Goal: Task Accomplishment & Management: Use online tool/utility

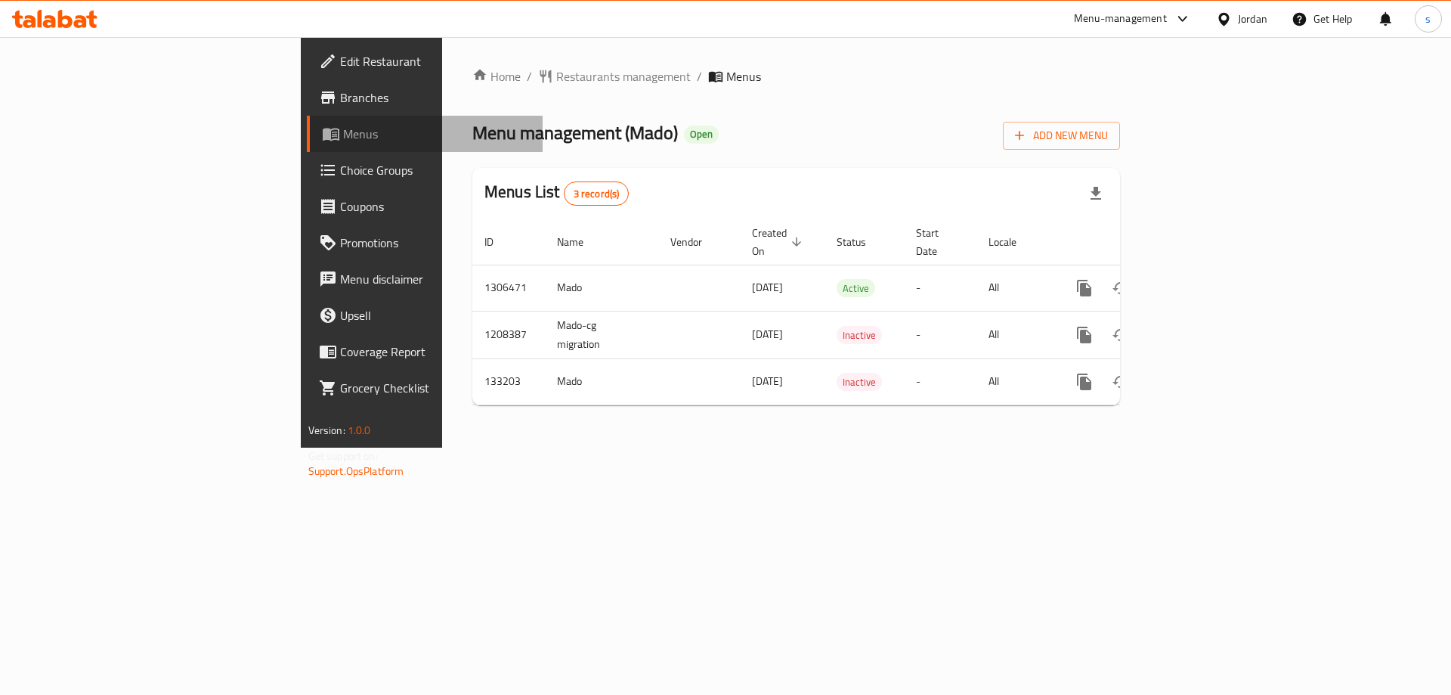
click at [307, 122] on link "Menus" at bounding box center [425, 134] width 237 height 36
click at [340, 95] on span "Branches" at bounding box center [435, 97] width 191 height 18
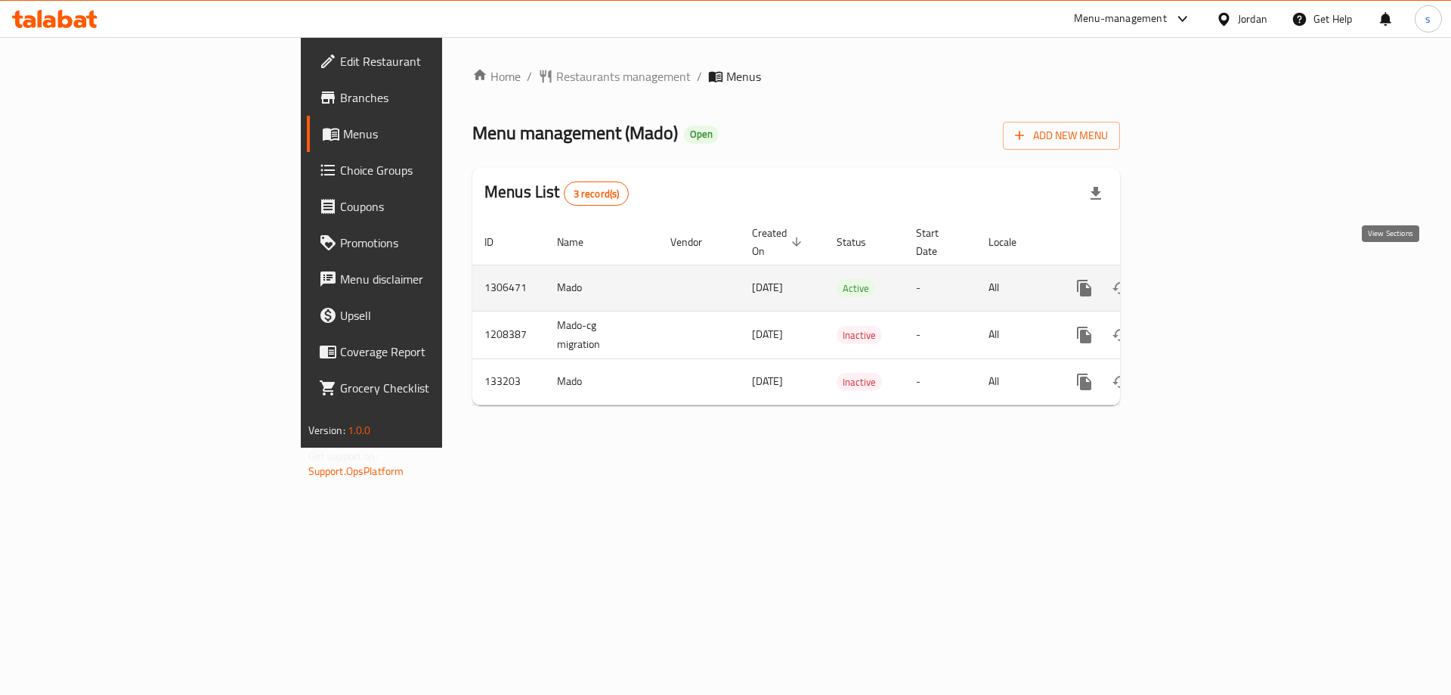
click at [1203, 279] on icon "enhanced table" at bounding box center [1193, 288] width 18 height 18
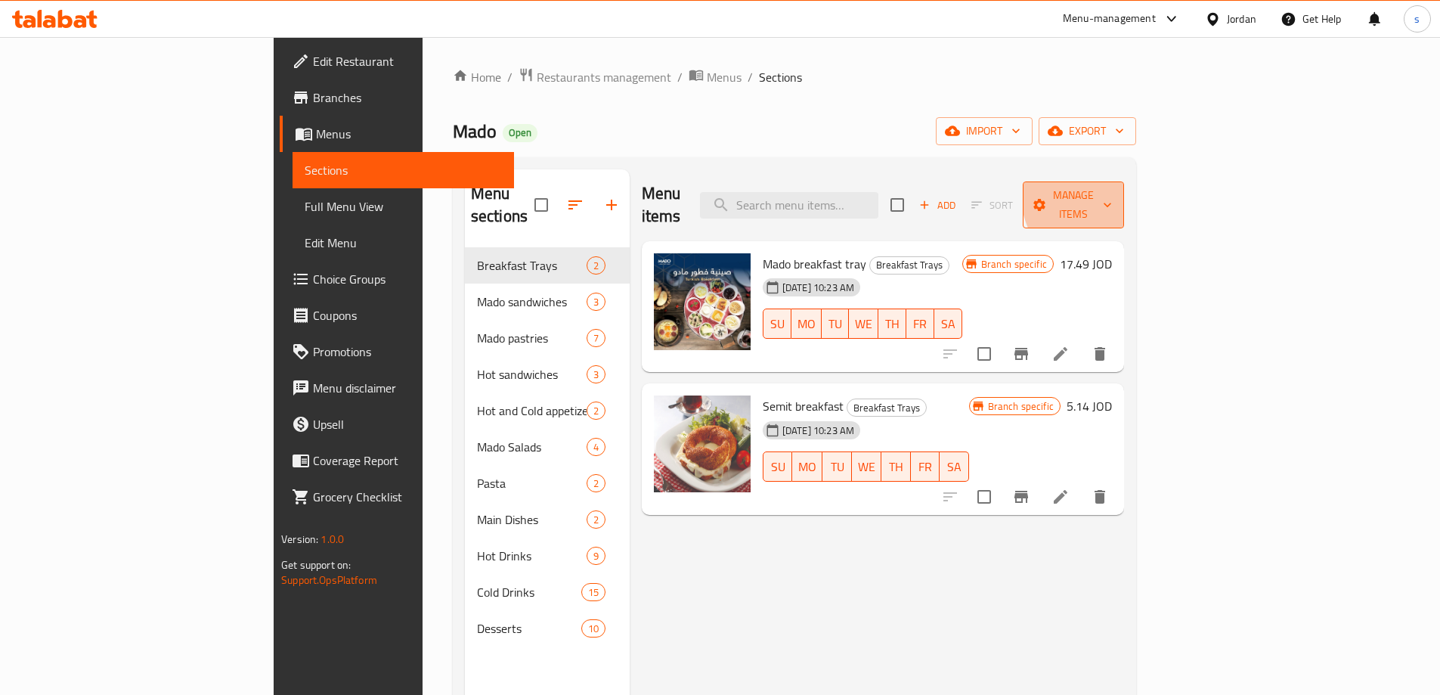
click at [1112, 186] on span "Manage items" at bounding box center [1073, 205] width 77 height 38
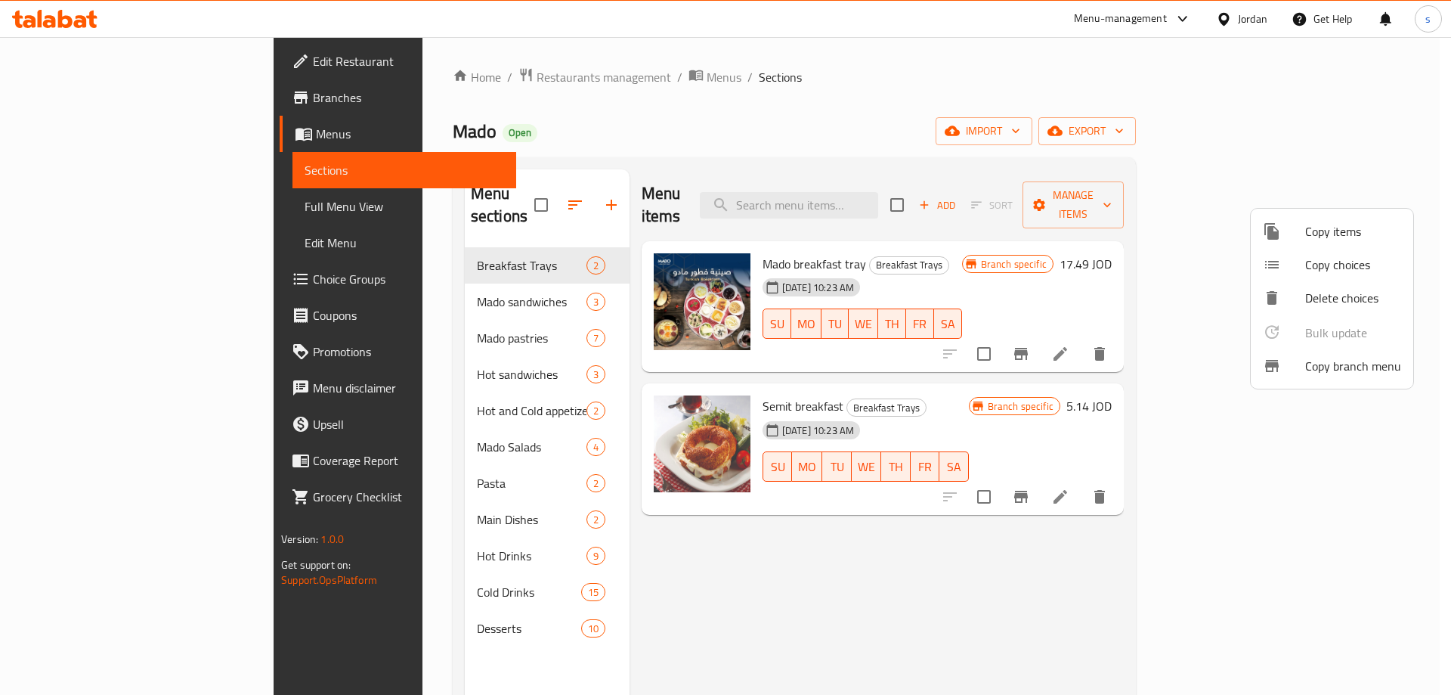
click at [1307, 364] on span "Copy branch menu" at bounding box center [1353, 366] width 96 height 18
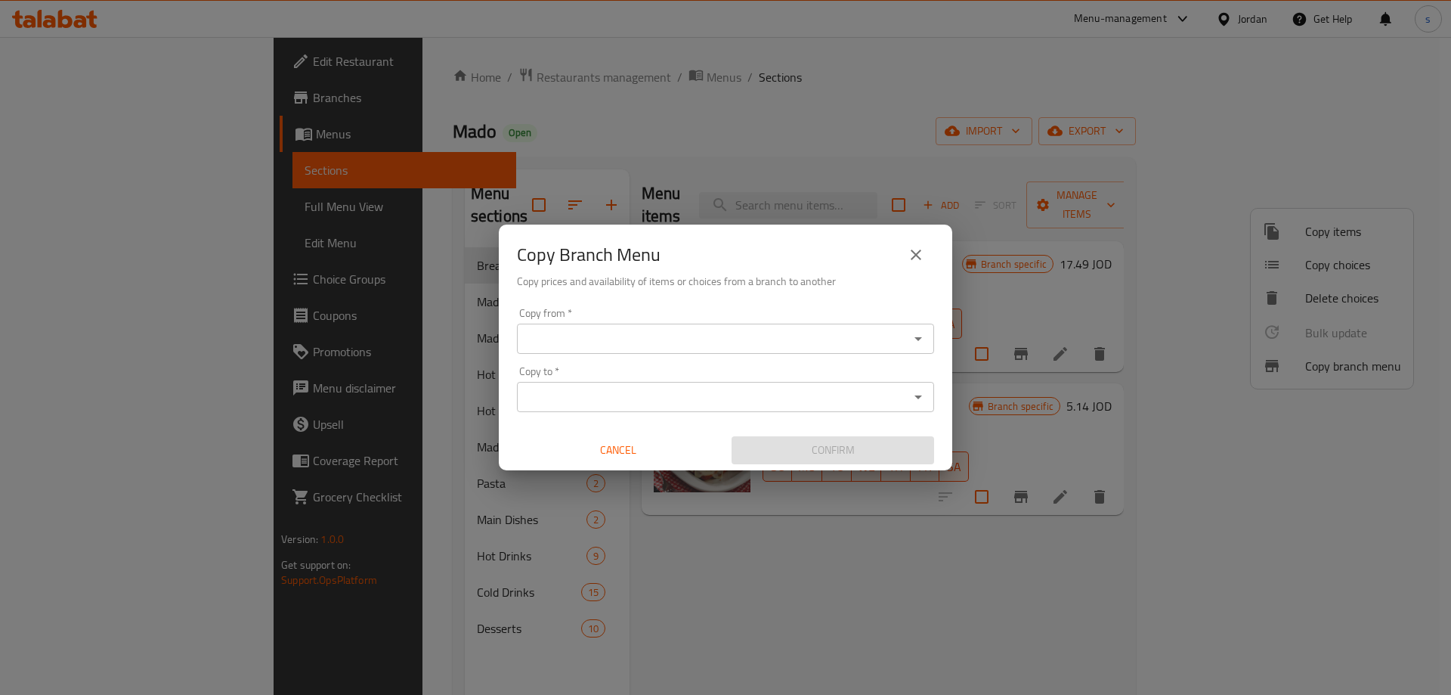
click at [884, 337] on input "Copy from   *" at bounding box center [713, 338] width 383 height 21
click at [526, 105] on div "Copy Branch Menu Copy prices and availability of items or choices from a branch…" at bounding box center [725, 347] width 1451 height 695
click at [915, 258] on icon "close" at bounding box center [916, 255] width 18 height 18
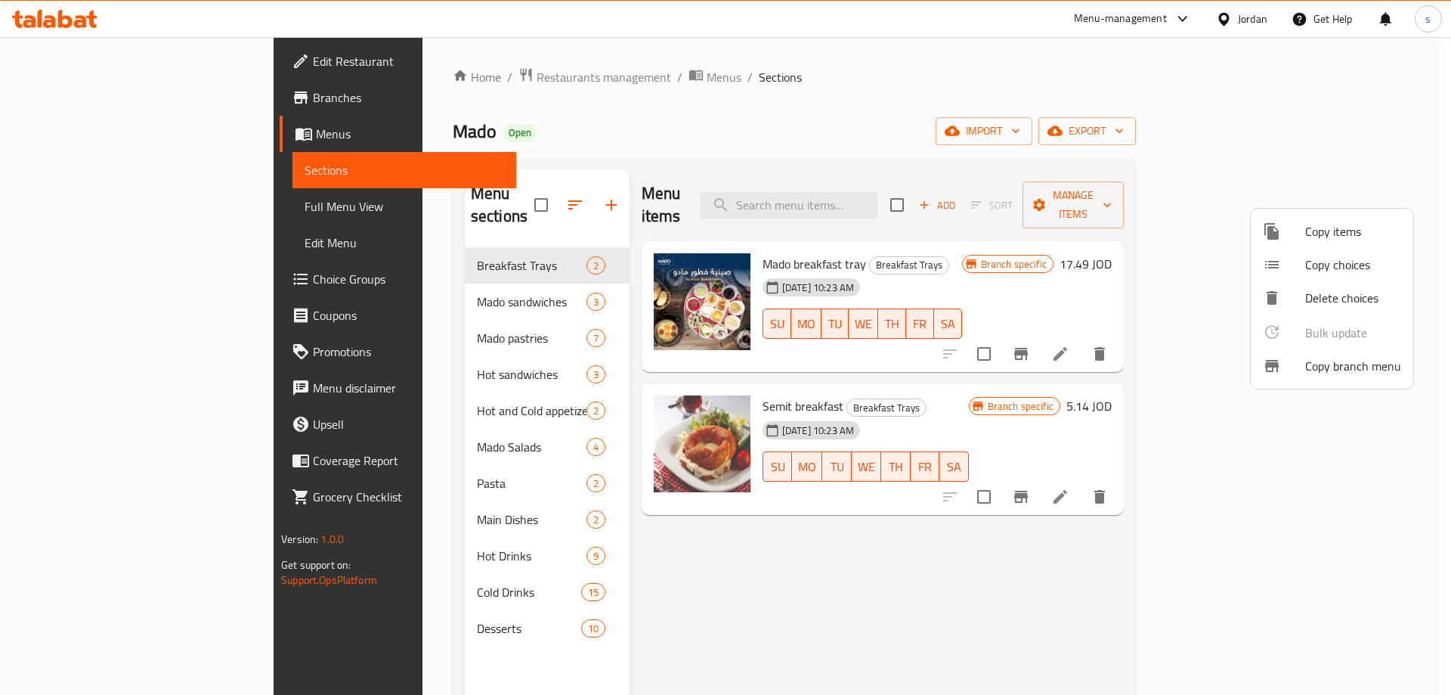
click at [92, 104] on div at bounding box center [725, 347] width 1451 height 695
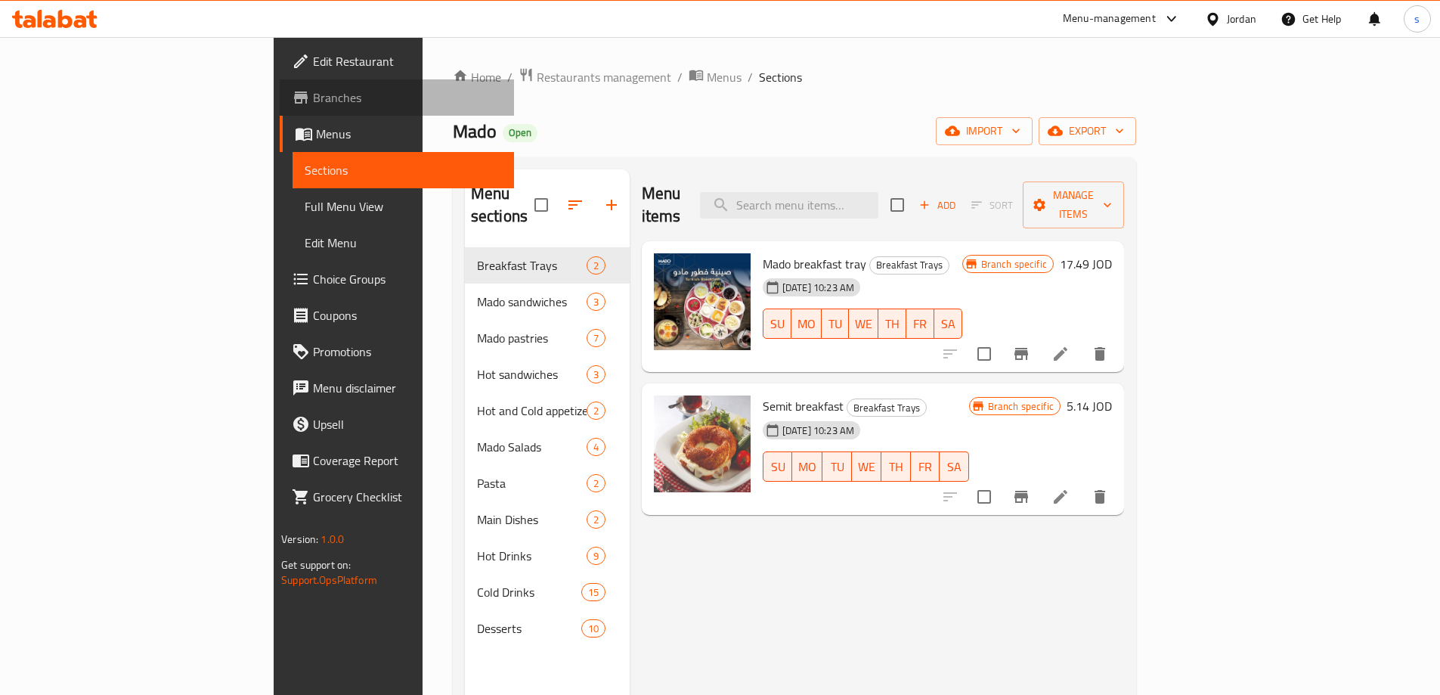
click at [313, 96] on span "Branches" at bounding box center [407, 97] width 189 height 18
click at [1112, 190] on span "Manage items" at bounding box center [1073, 205] width 77 height 38
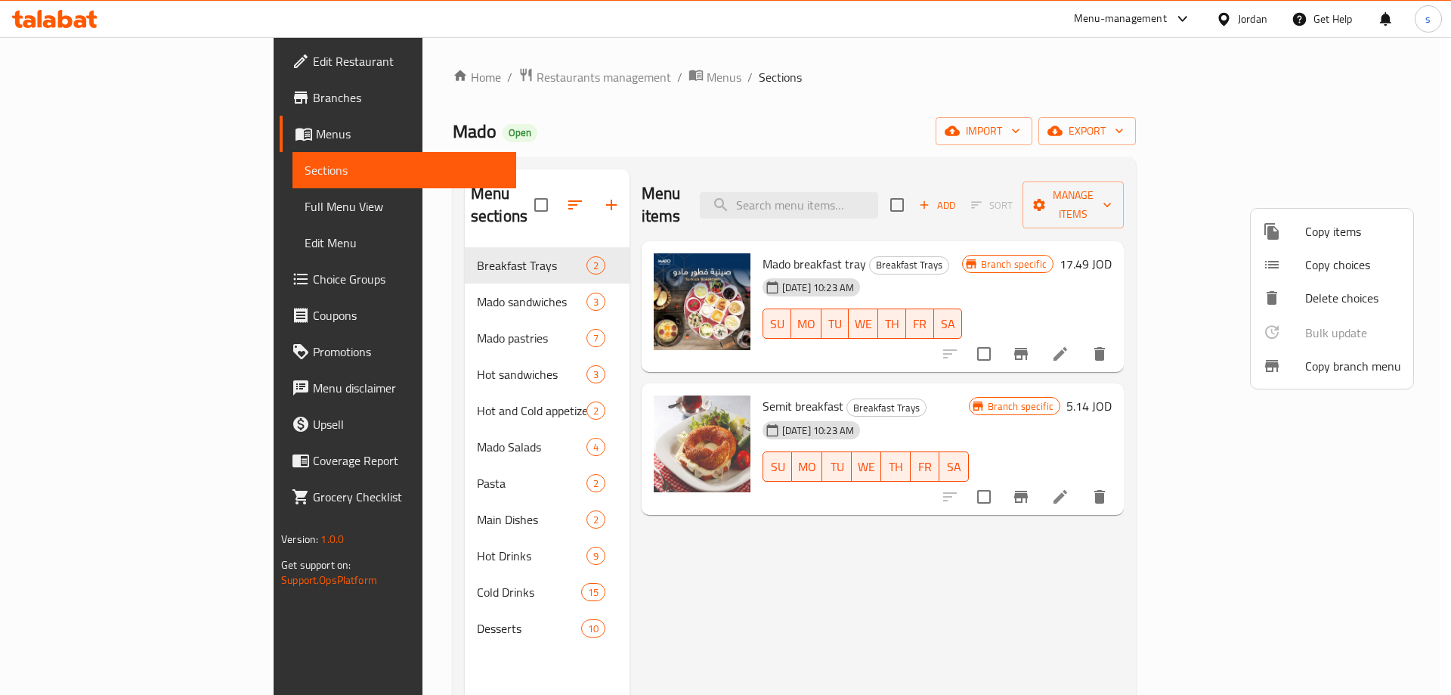
click at [1335, 364] on span "Copy branch menu" at bounding box center [1353, 366] width 96 height 18
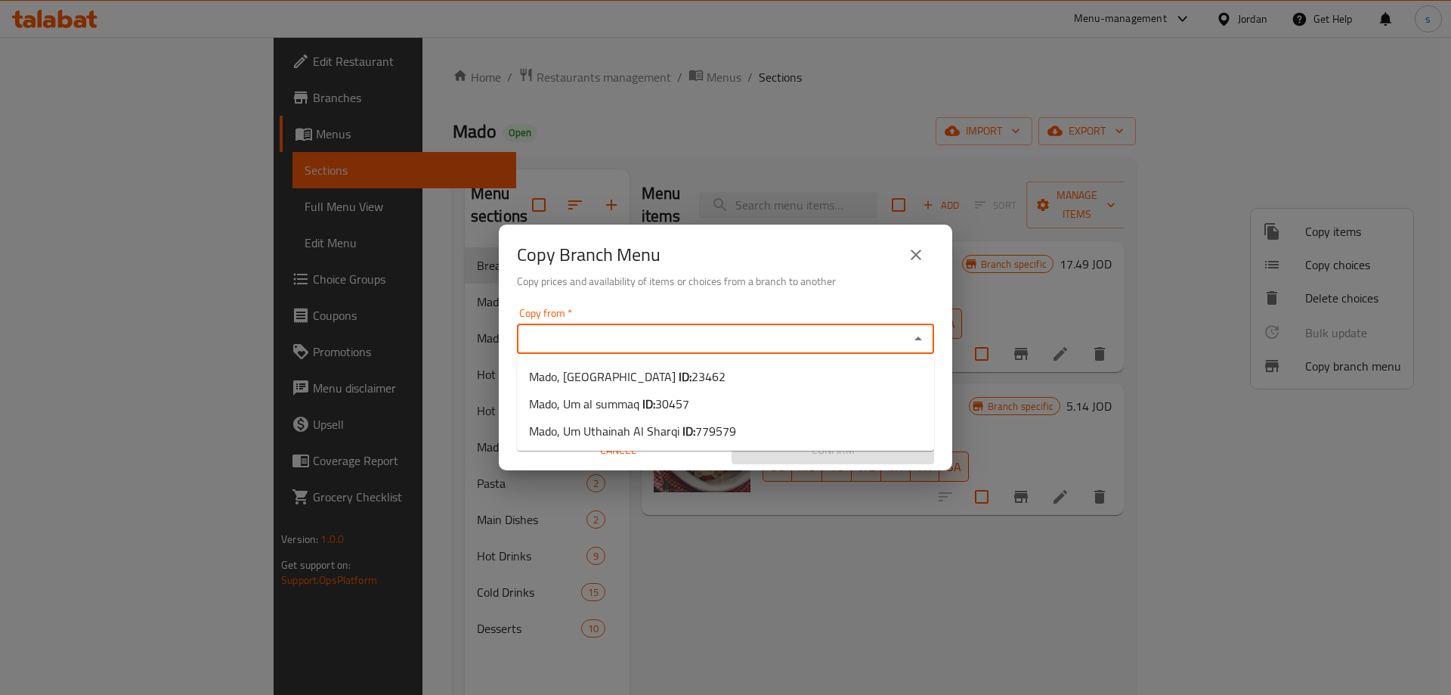
click at [689, 345] on input "Copy from   *" at bounding box center [713, 338] width 383 height 21
click at [679, 398] on span "30457" at bounding box center [672, 403] width 34 height 23
type input "Mado, Um al summaq"
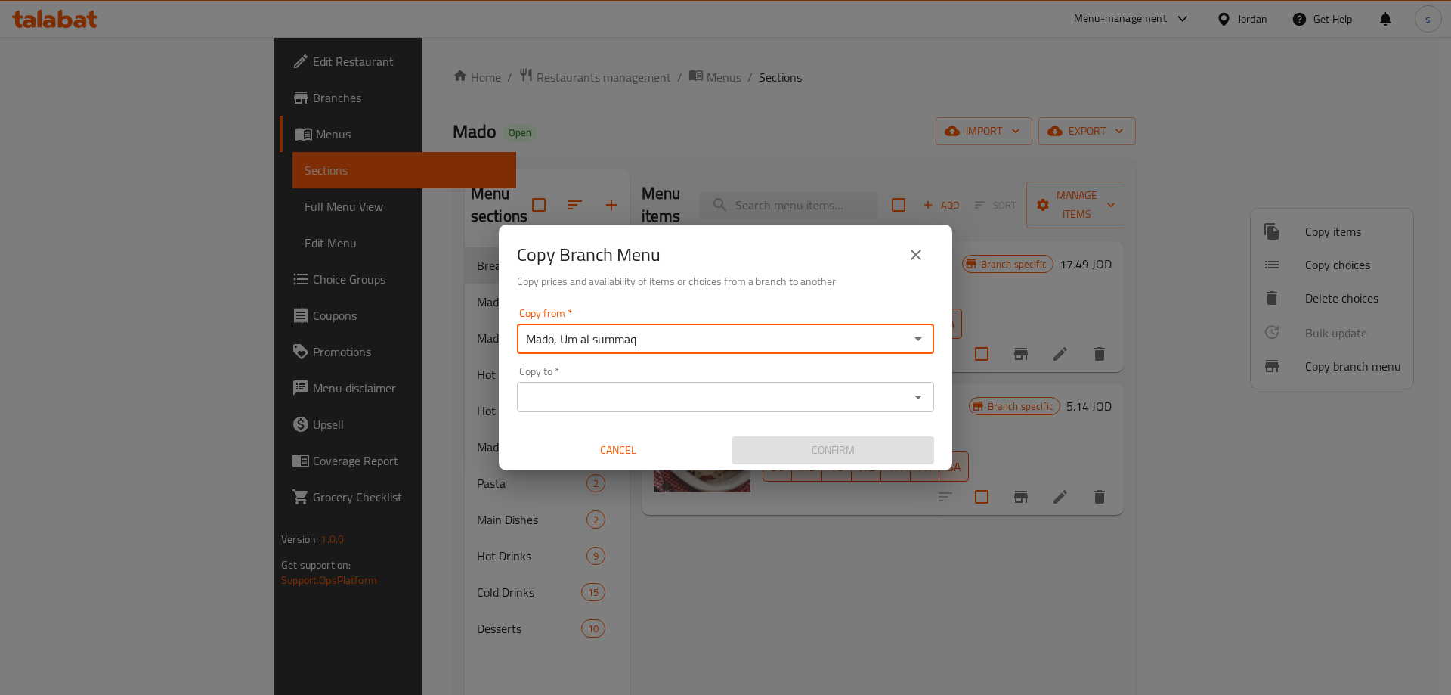
click at [706, 393] on input "Copy to   *" at bounding box center [713, 396] width 383 height 21
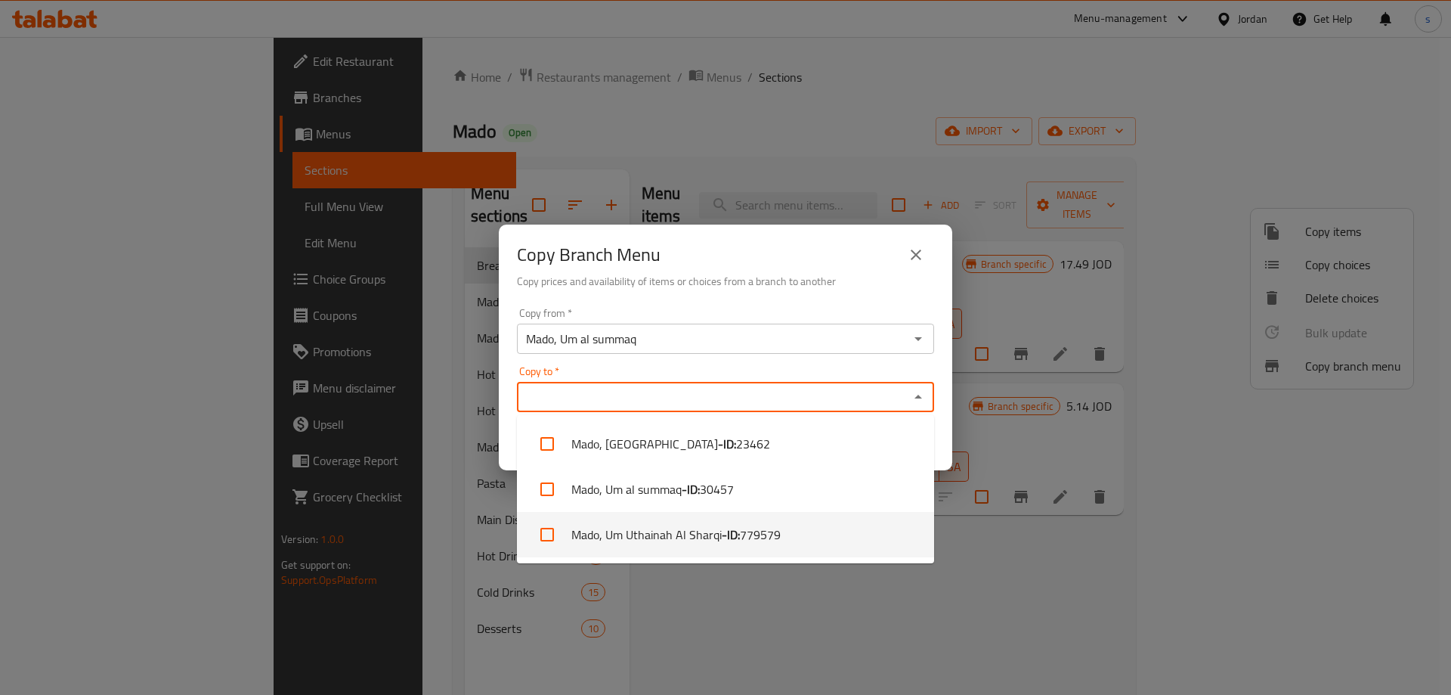
click at [752, 531] on span "779579" at bounding box center [760, 534] width 41 height 18
checkbox input "true"
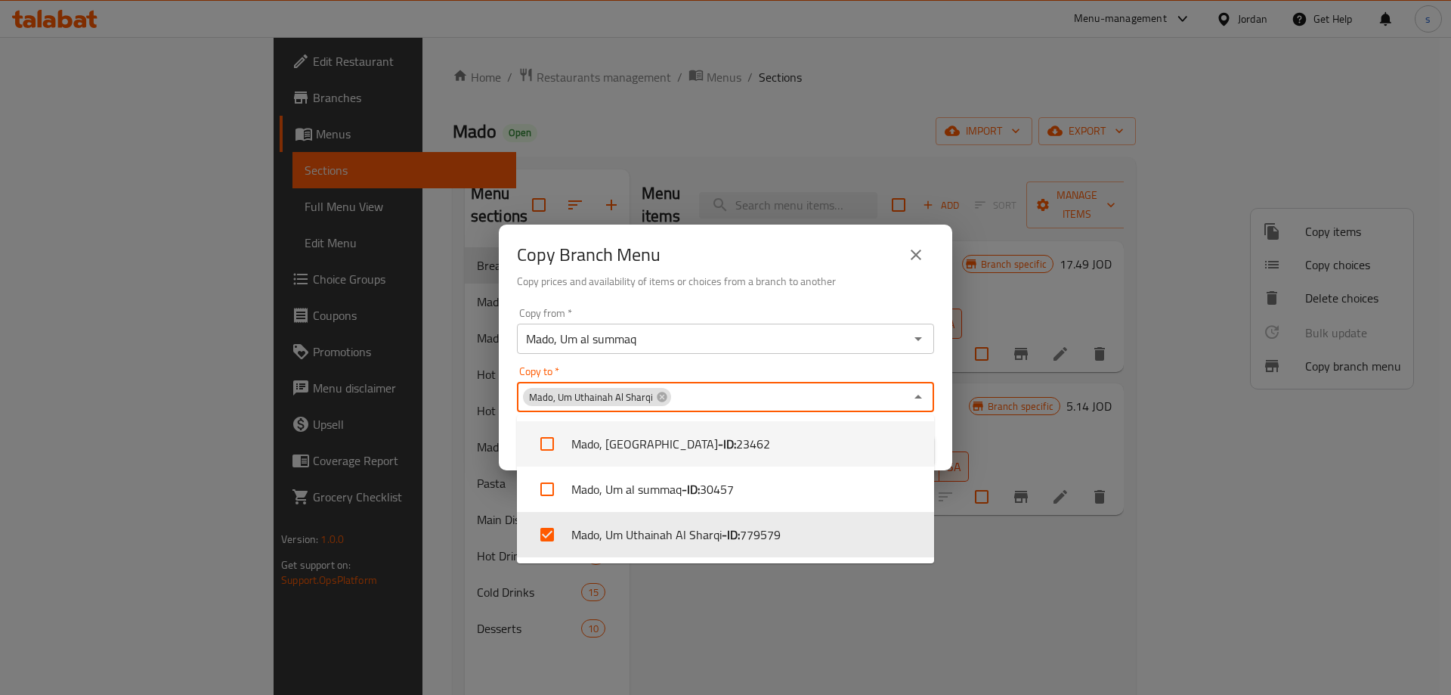
click at [937, 378] on div "Copy from   * Mado, Um al summaq Copy from * Copy to   * Mado, Um Uthainah Al S…" at bounding box center [726, 386] width 454 height 169
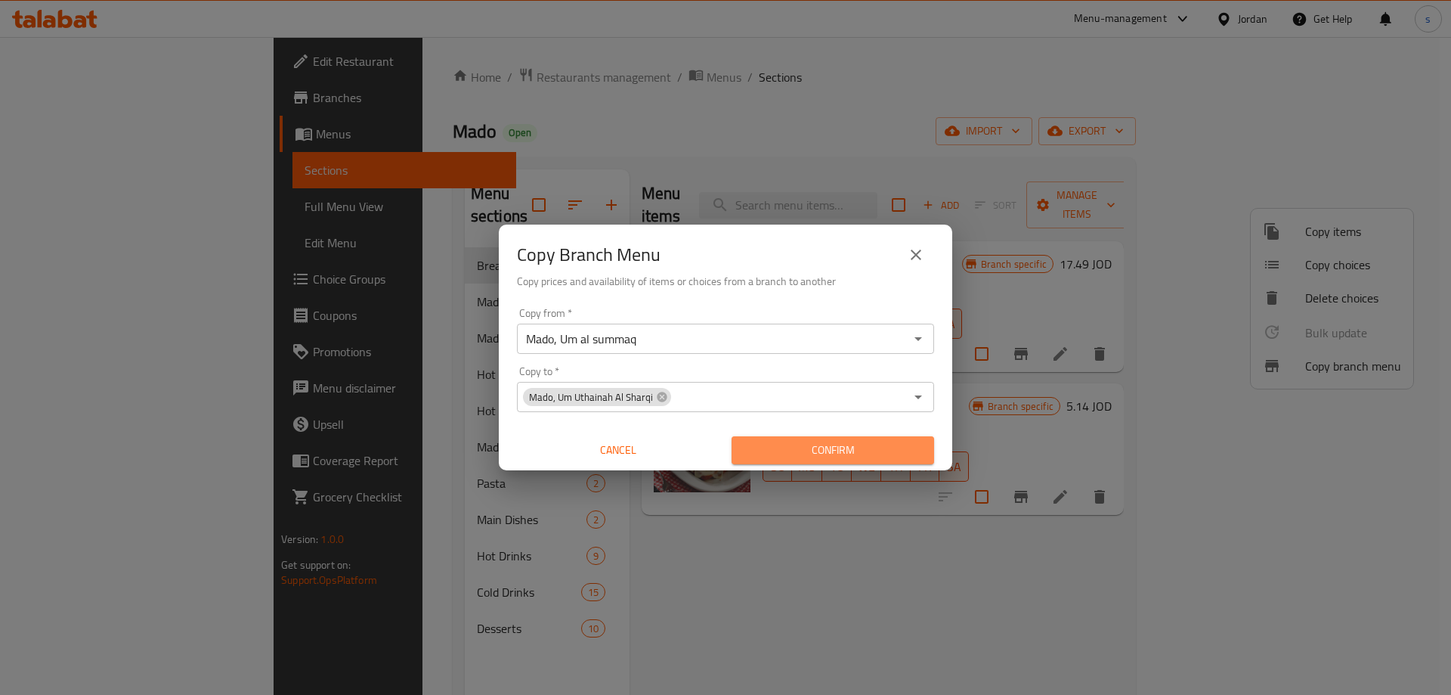
click at [856, 450] on span "Confirm" at bounding box center [833, 450] width 178 height 19
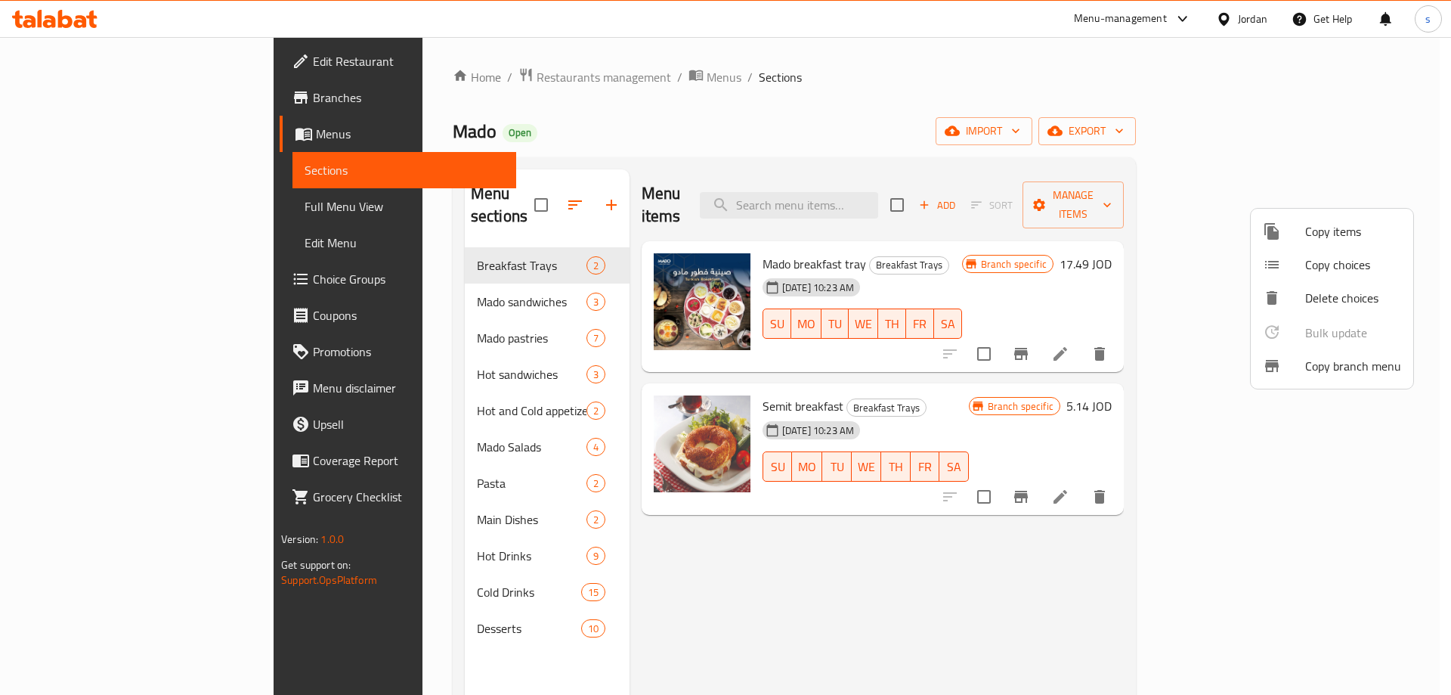
click at [71, 211] on div at bounding box center [725, 347] width 1451 height 695
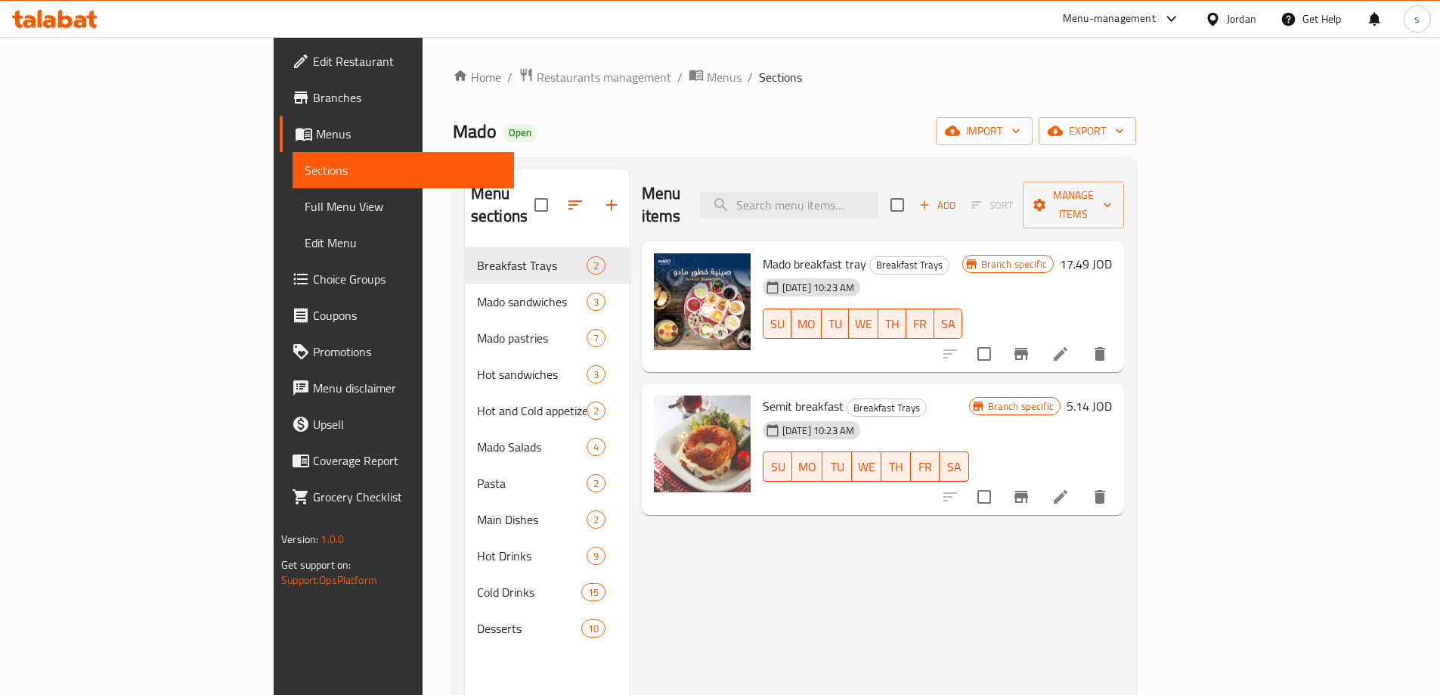
click at [305, 211] on span "Full Menu View" at bounding box center [403, 206] width 197 height 18
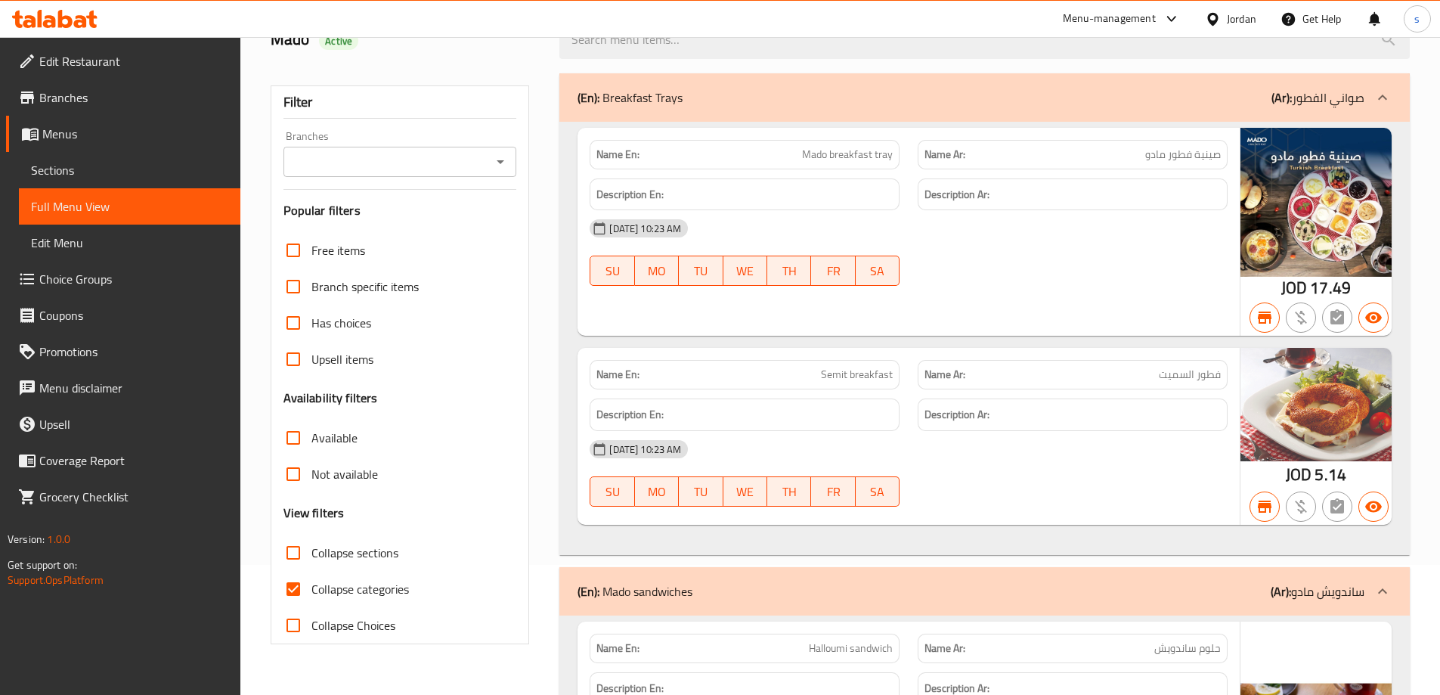
scroll to position [227, 0]
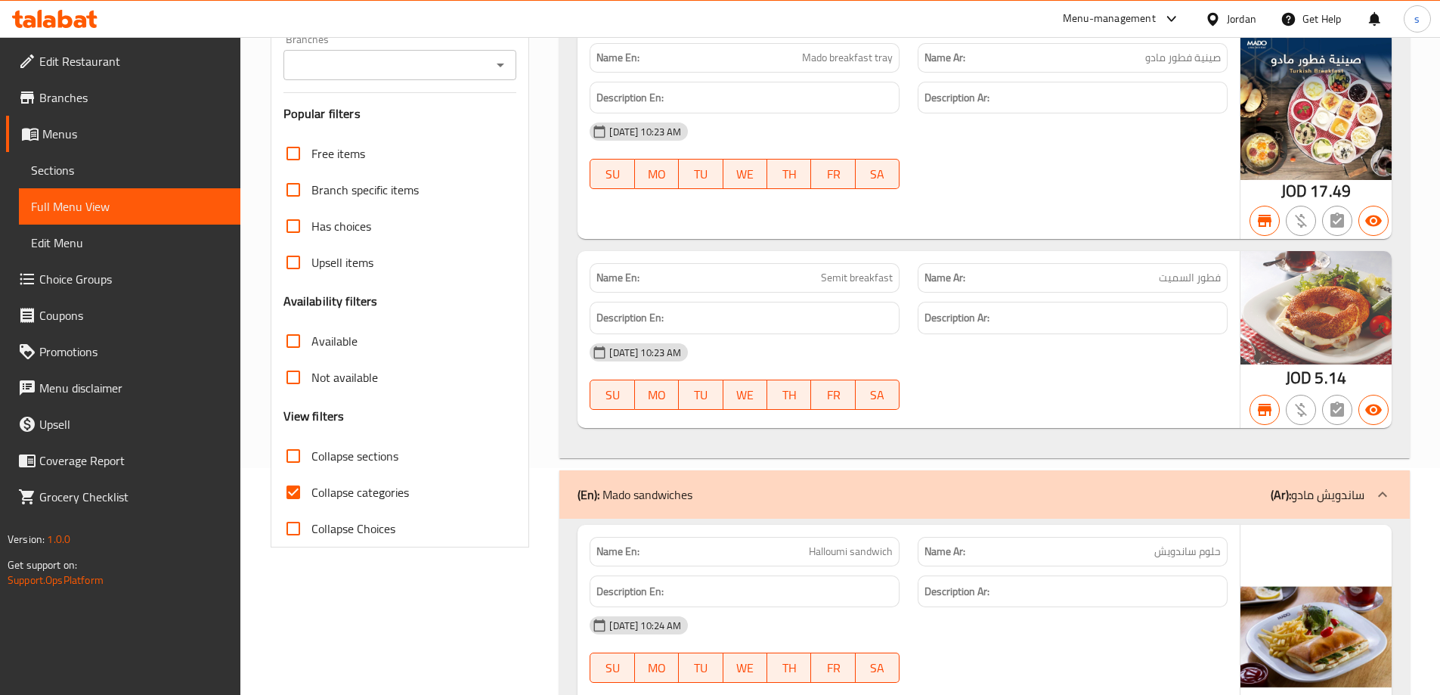
click at [309, 485] on input "Collapse categories" at bounding box center [293, 492] width 36 height 36
checkbox input "false"
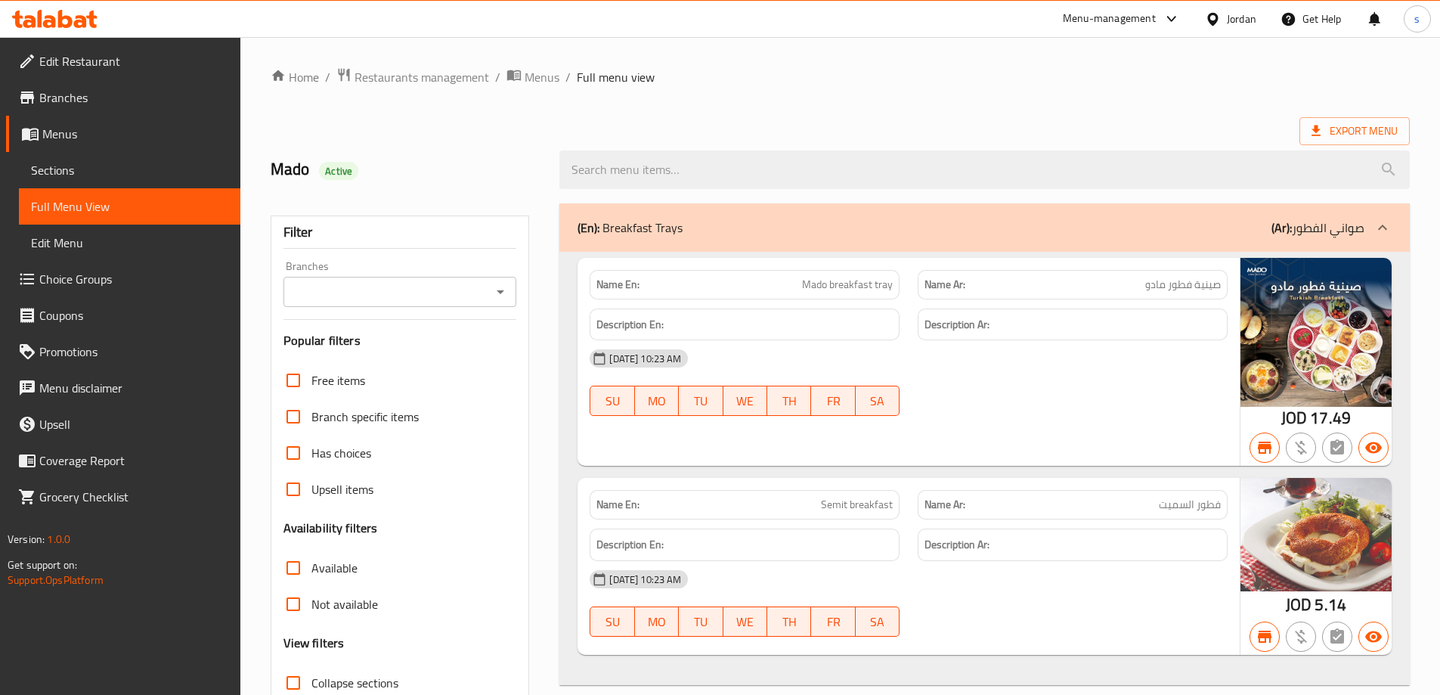
click at [917, 119] on div "Export Menu" at bounding box center [840, 131] width 1139 height 28
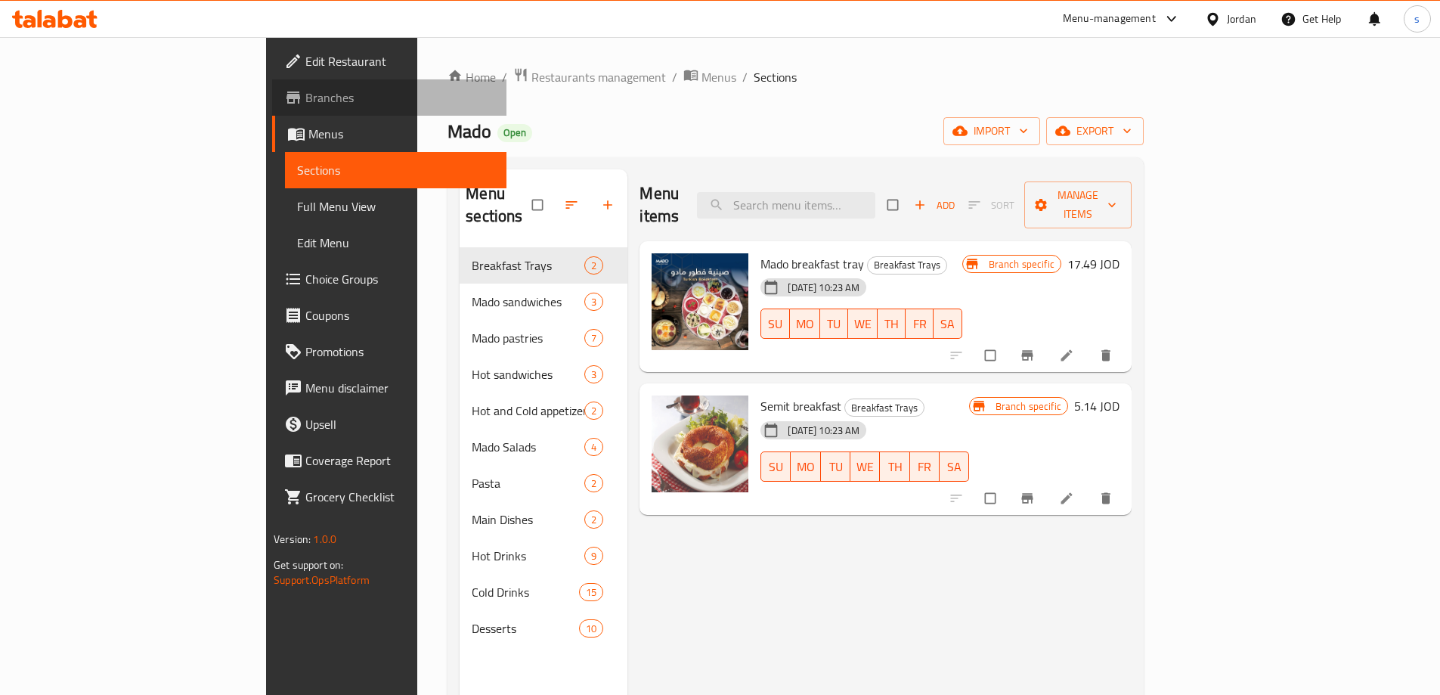
click at [305, 101] on span "Branches" at bounding box center [399, 97] width 189 height 18
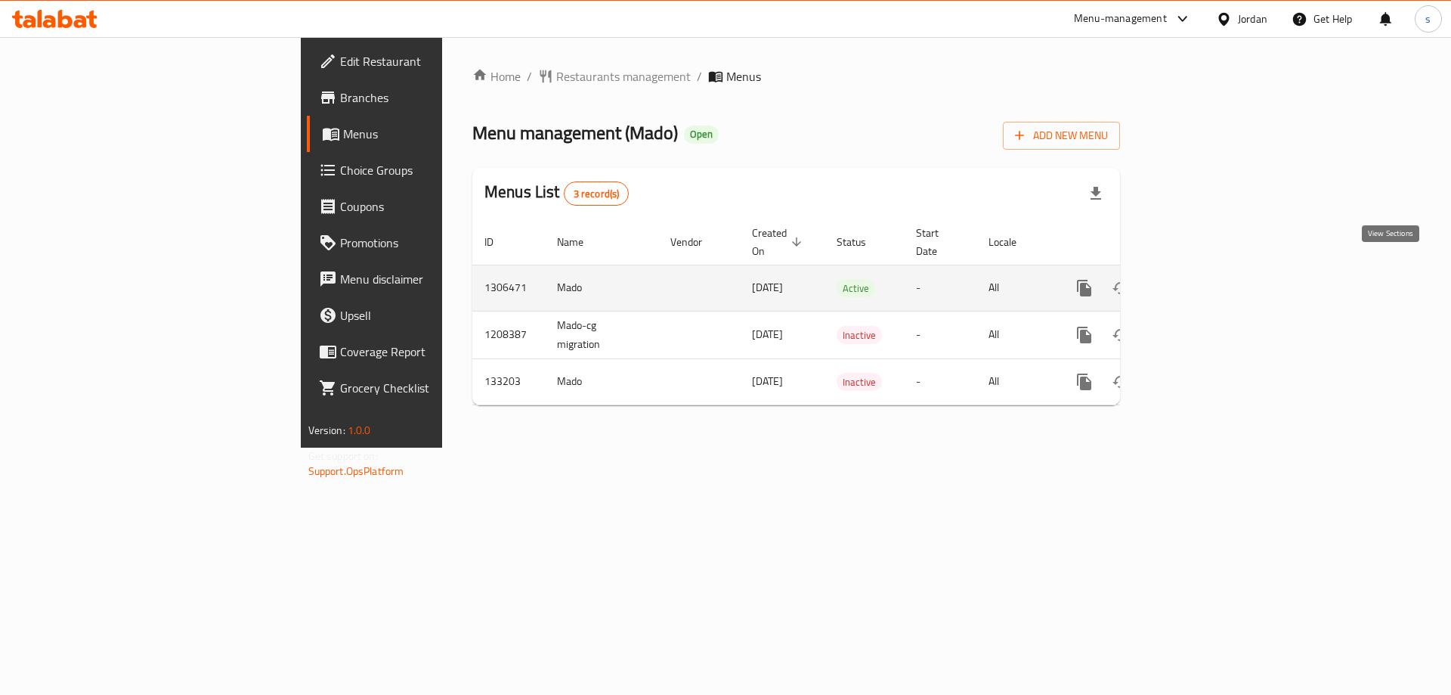
click at [1203, 279] on icon "enhanced table" at bounding box center [1193, 288] width 18 height 18
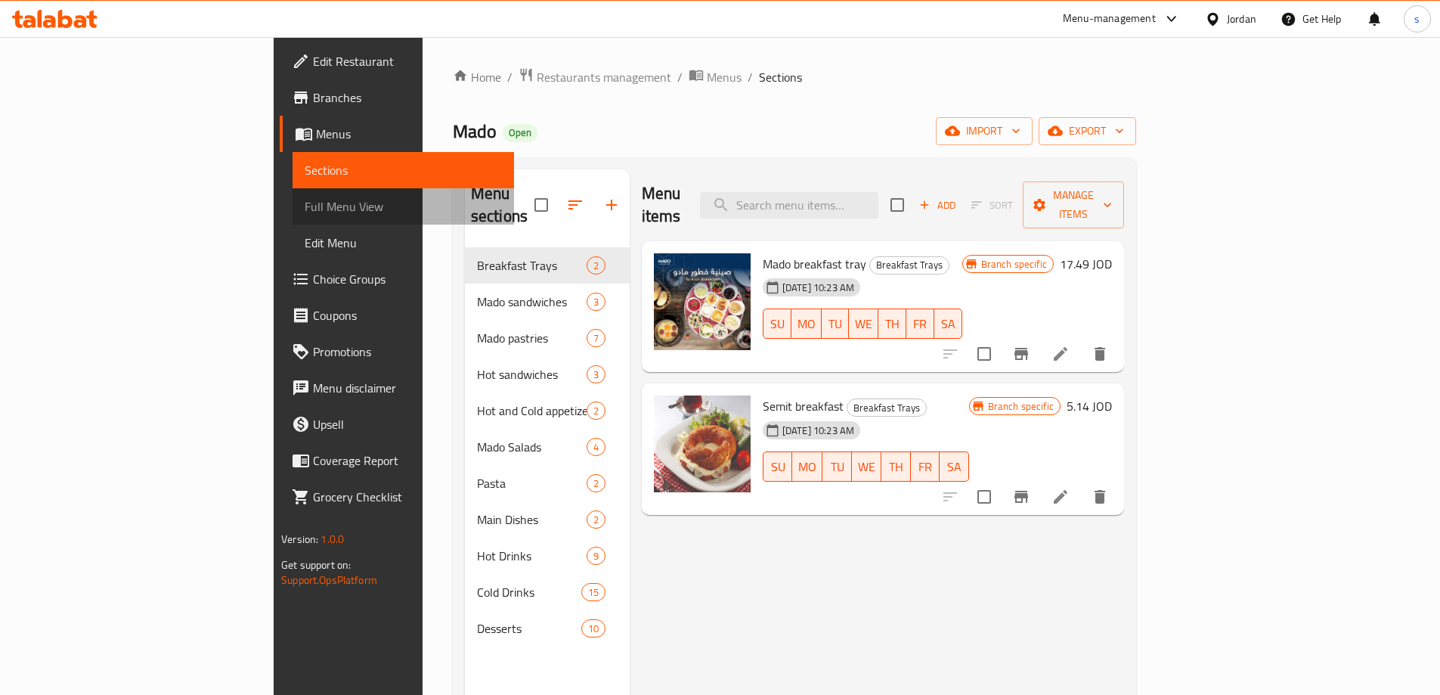
click at [305, 212] on span "Full Menu View" at bounding box center [403, 206] width 197 height 18
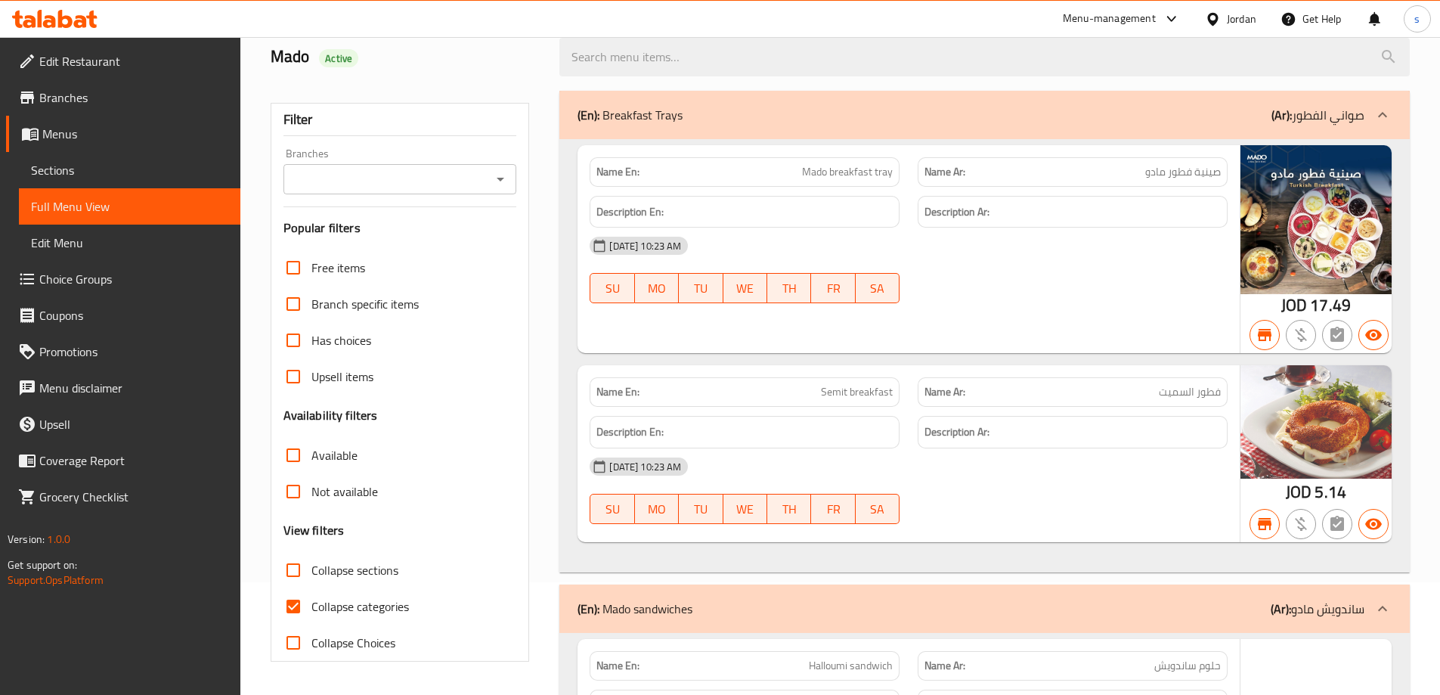
scroll to position [227, 0]
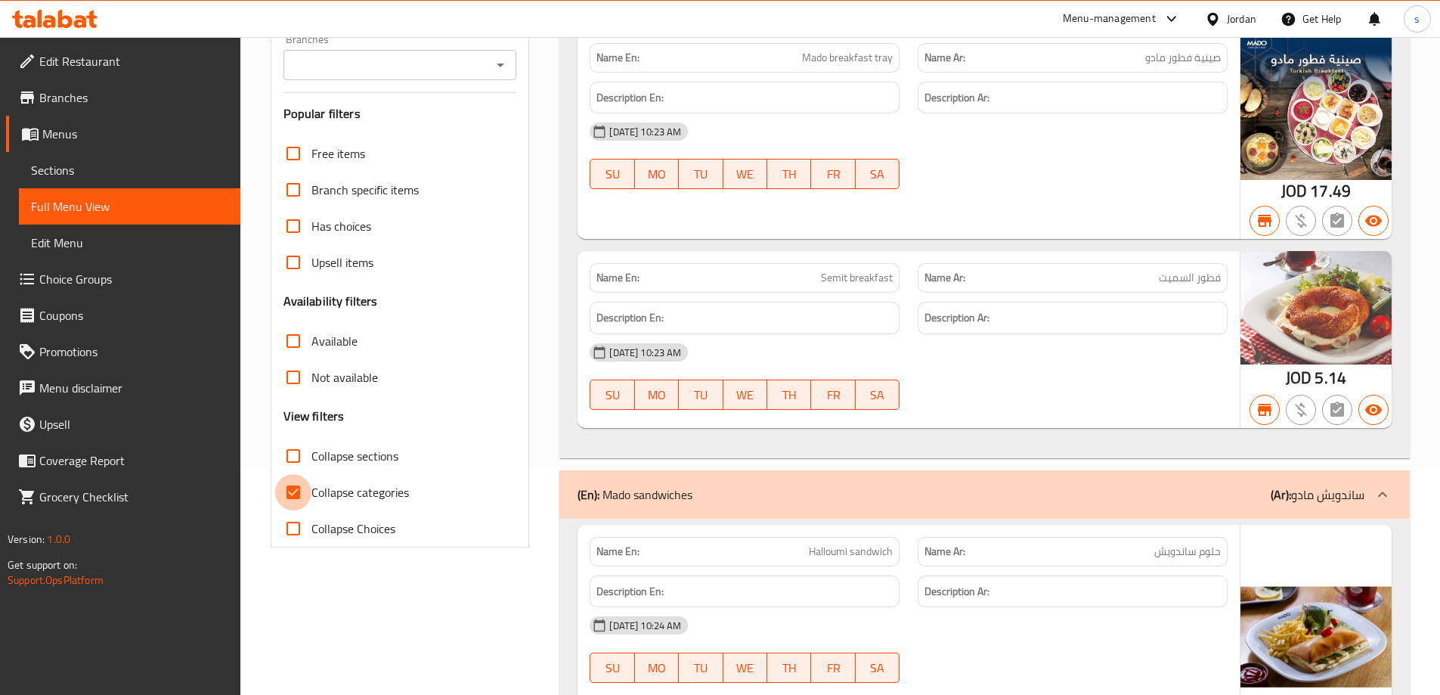
click at [302, 492] on input "Collapse categories" at bounding box center [293, 492] width 36 height 36
checkbox input "false"
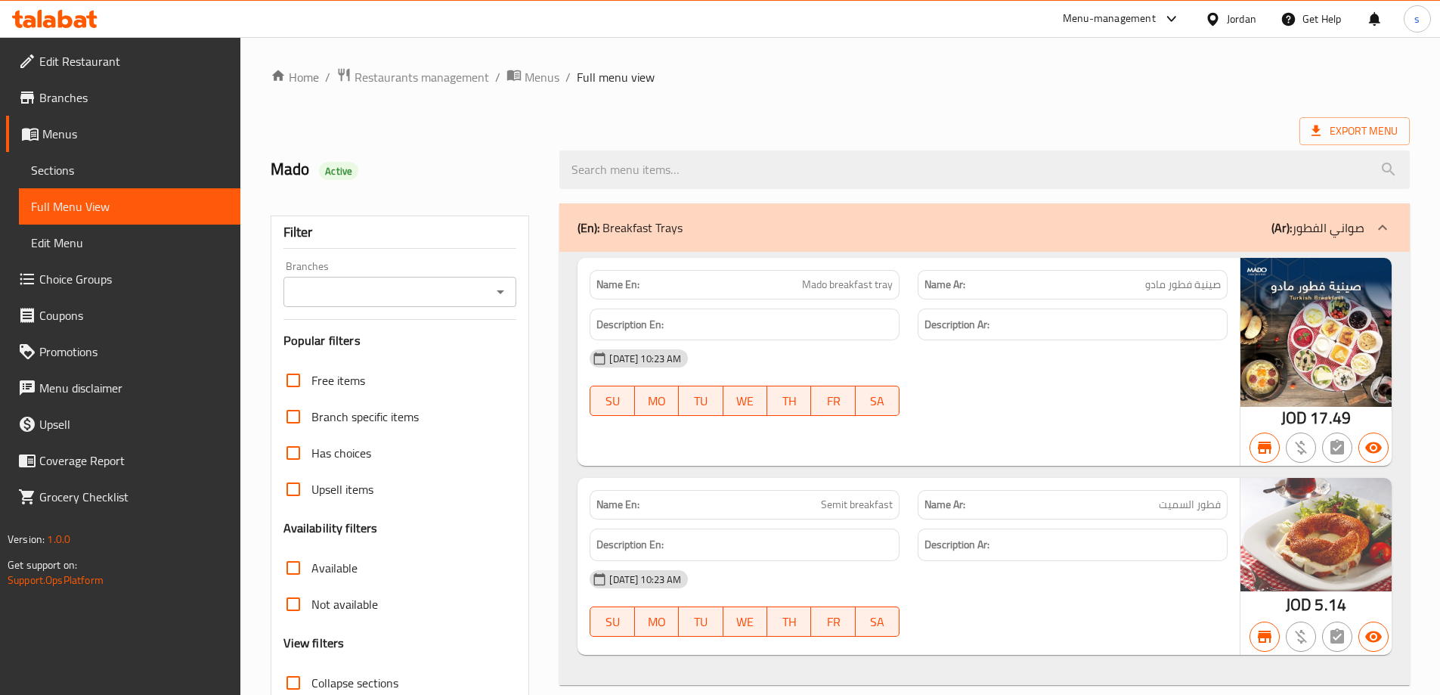
click at [951, 134] on div "Export Menu" at bounding box center [840, 131] width 1139 height 28
click at [98, 15] on icon at bounding box center [54, 19] width 85 height 18
